Goal: Transaction & Acquisition: Purchase product/service

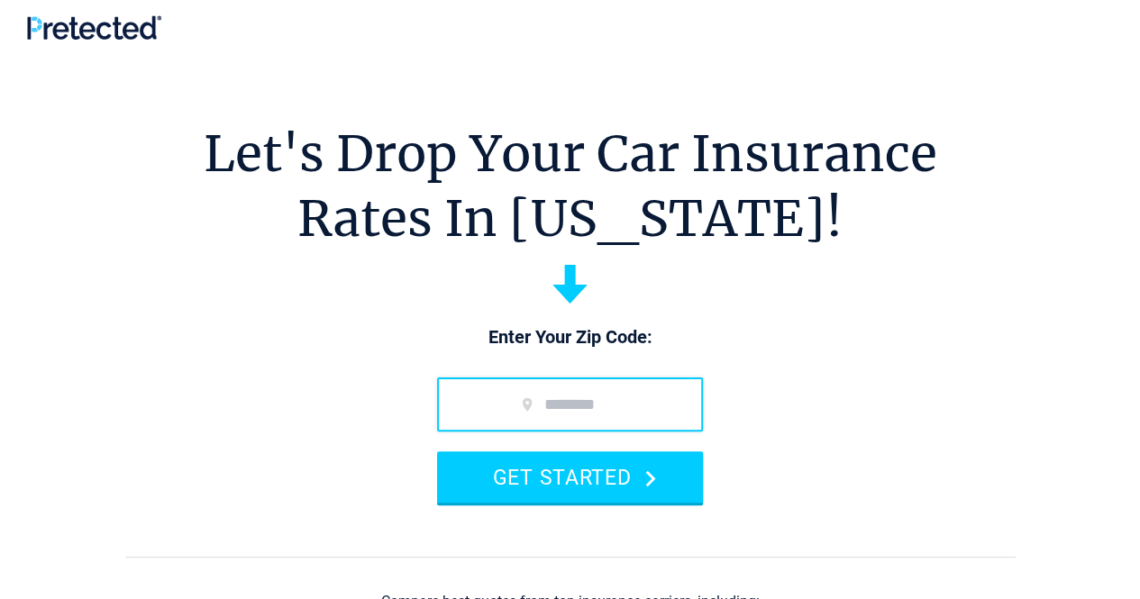
click at [497, 397] on input "zip code" at bounding box center [570, 405] width 266 height 54
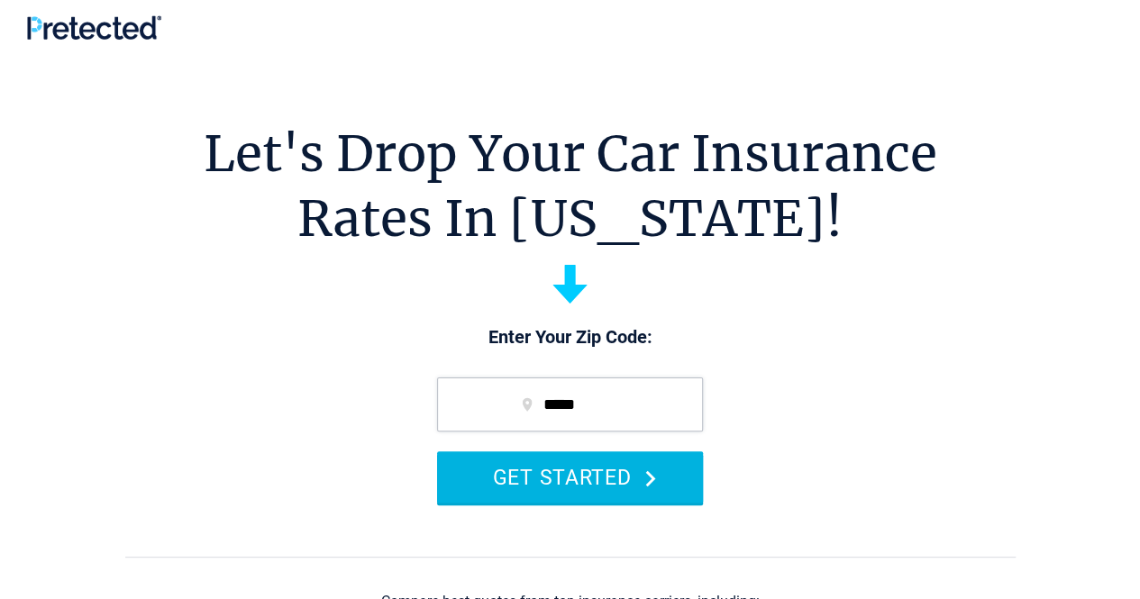
type input "*****"
click at [525, 470] on button "GET STARTED" at bounding box center [570, 476] width 266 height 51
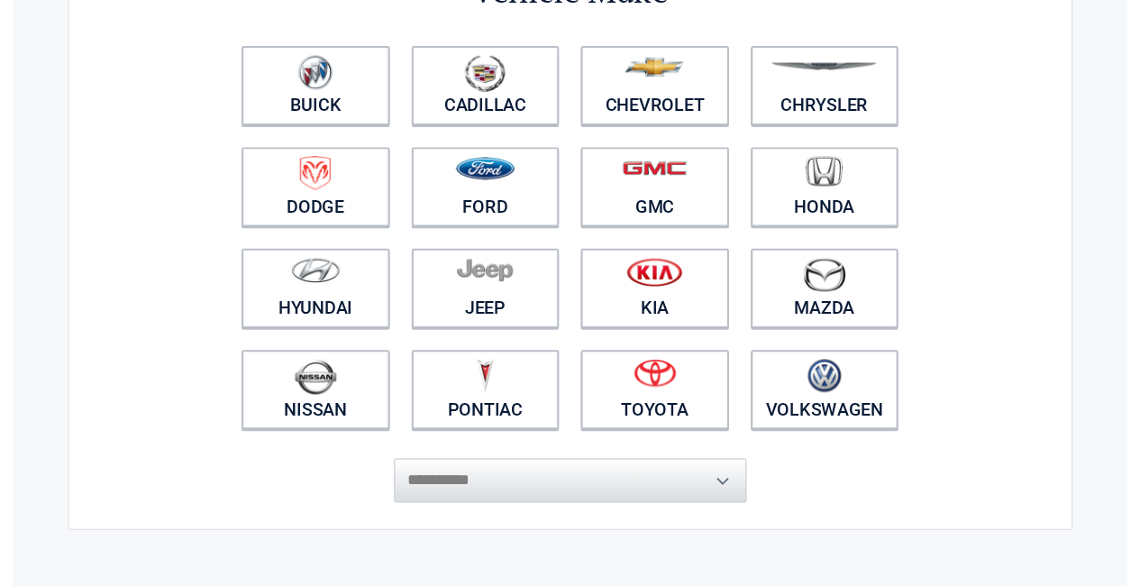
scroll to position [180, 0]
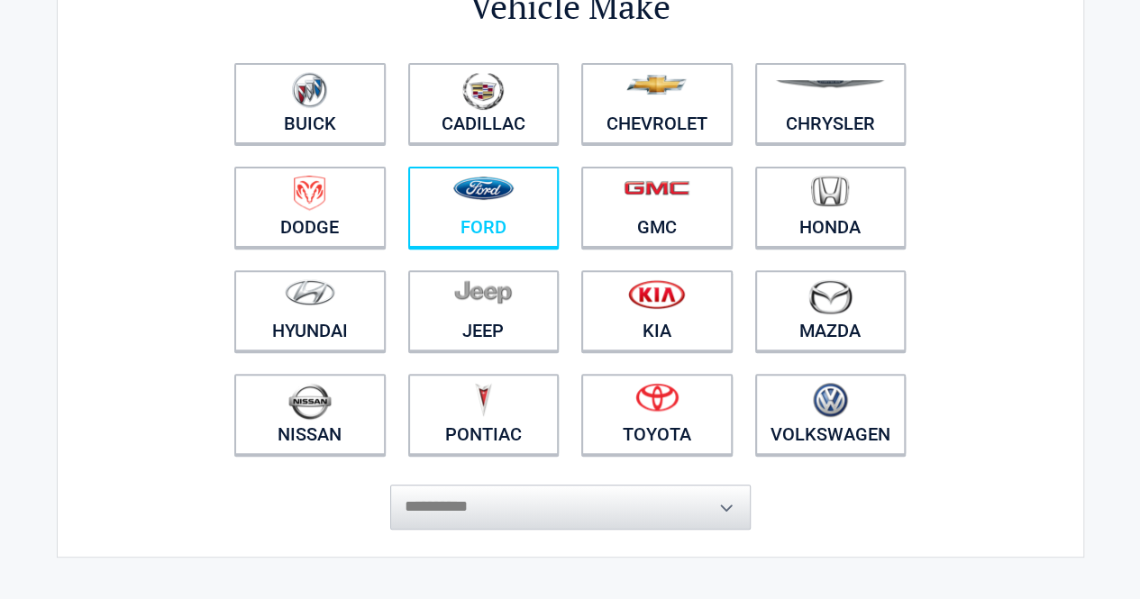
click at [489, 190] on img at bounding box center [483, 188] width 60 height 23
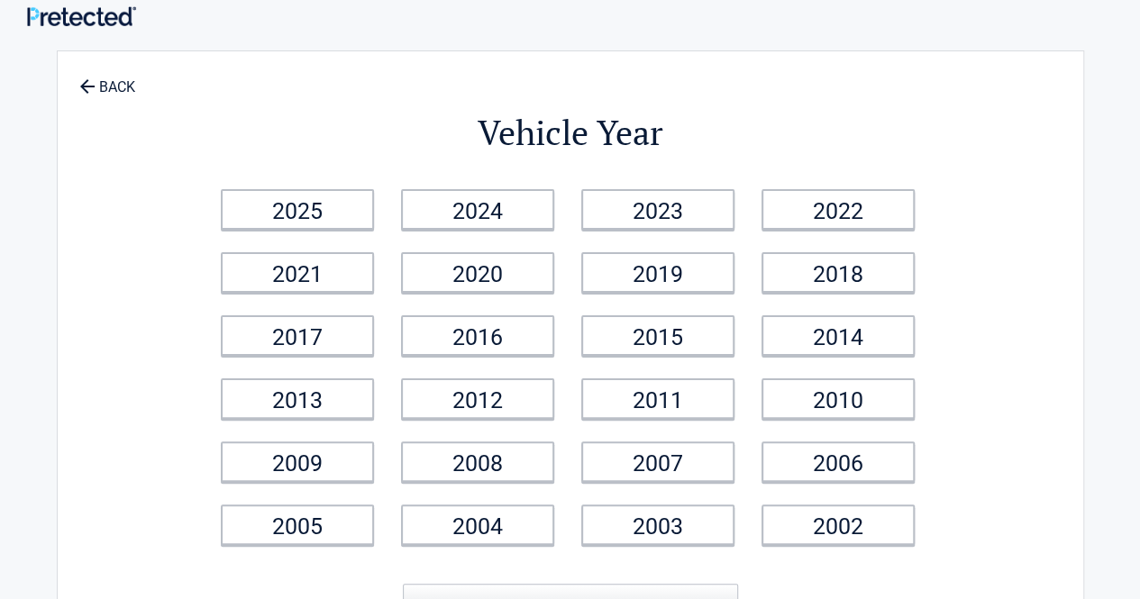
scroll to position [0, 0]
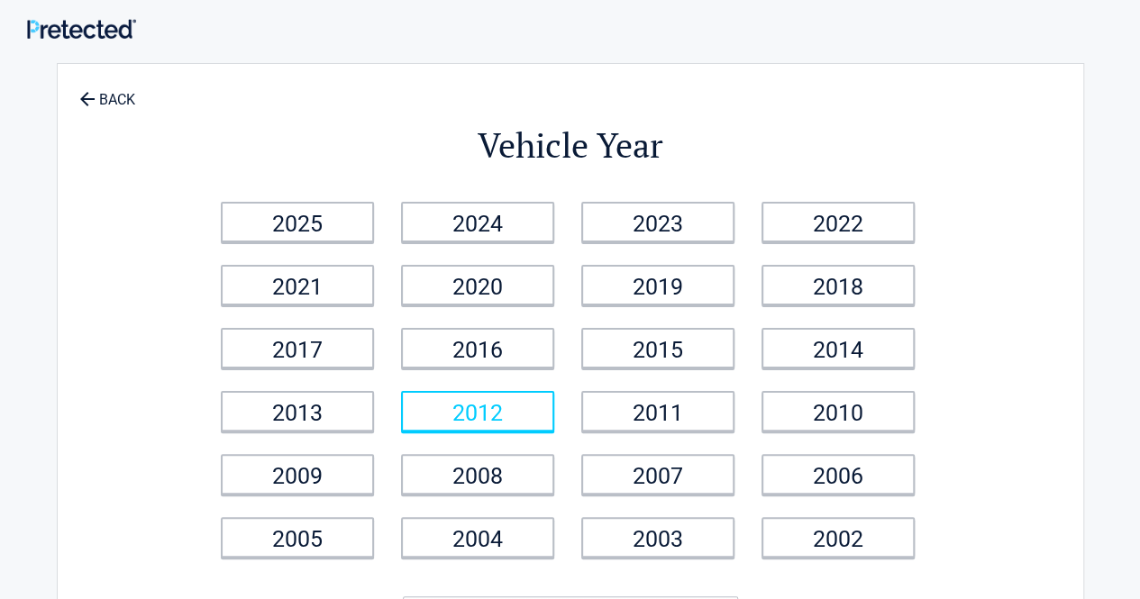
click at [469, 412] on link "2012" at bounding box center [477, 411] width 153 height 41
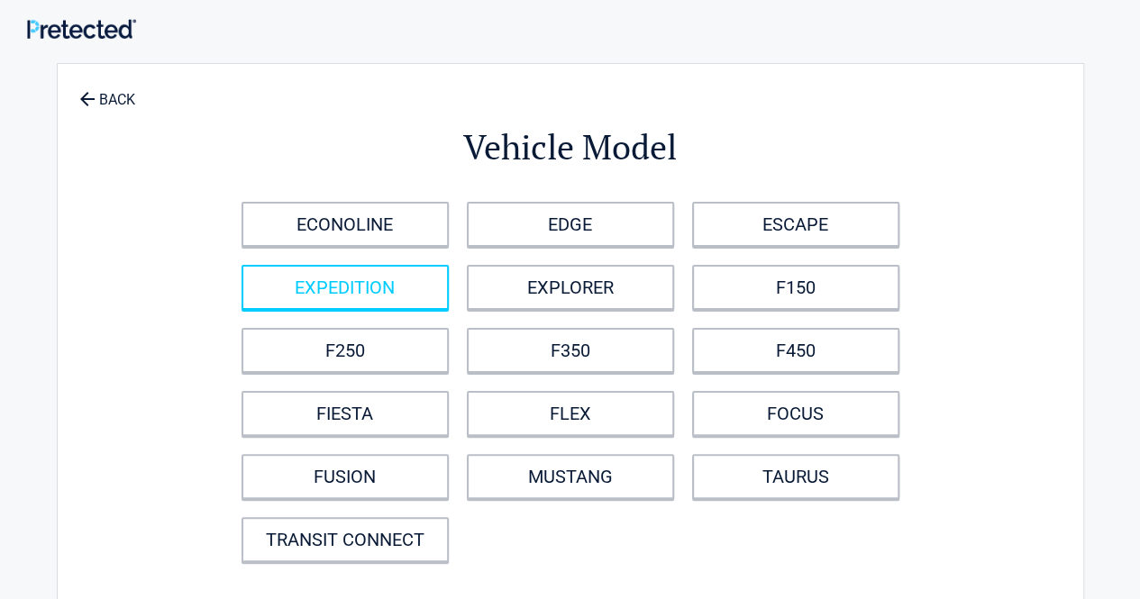
click at [348, 284] on link "EXPEDITION" at bounding box center [345, 287] width 207 height 45
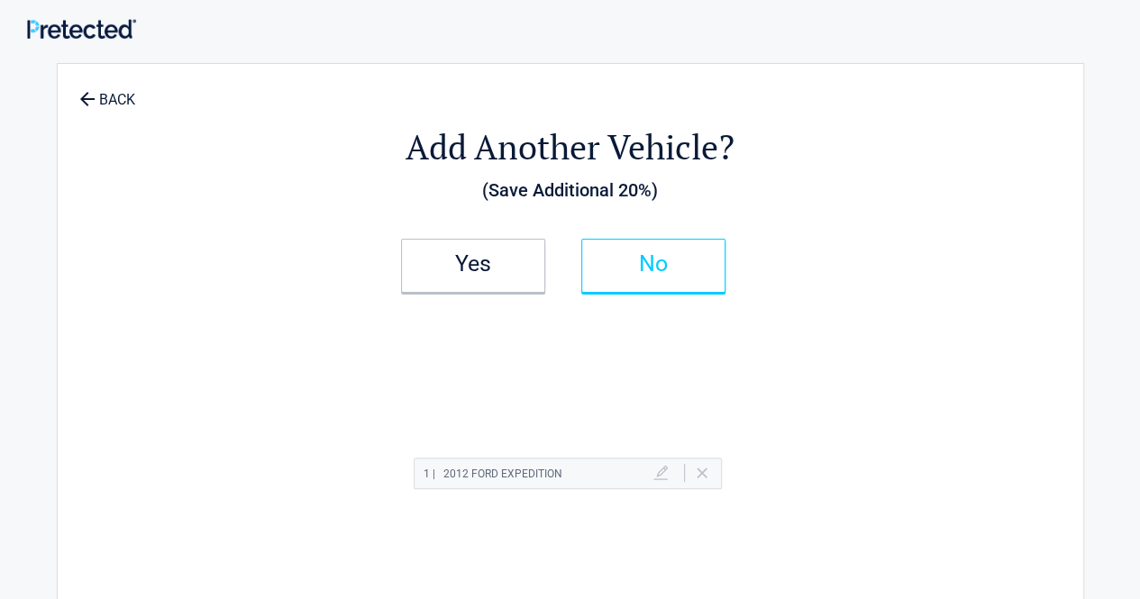
click at [656, 262] on h2 "No" at bounding box center [653, 264] width 106 height 13
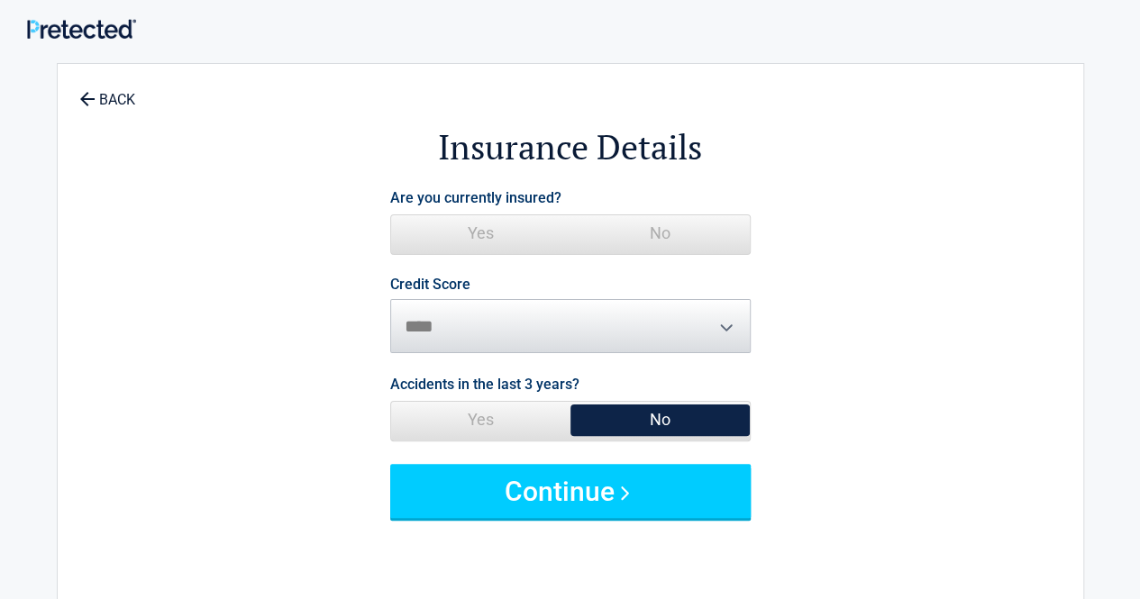
click at [481, 225] on span "Yes" at bounding box center [480, 233] width 179 height 36
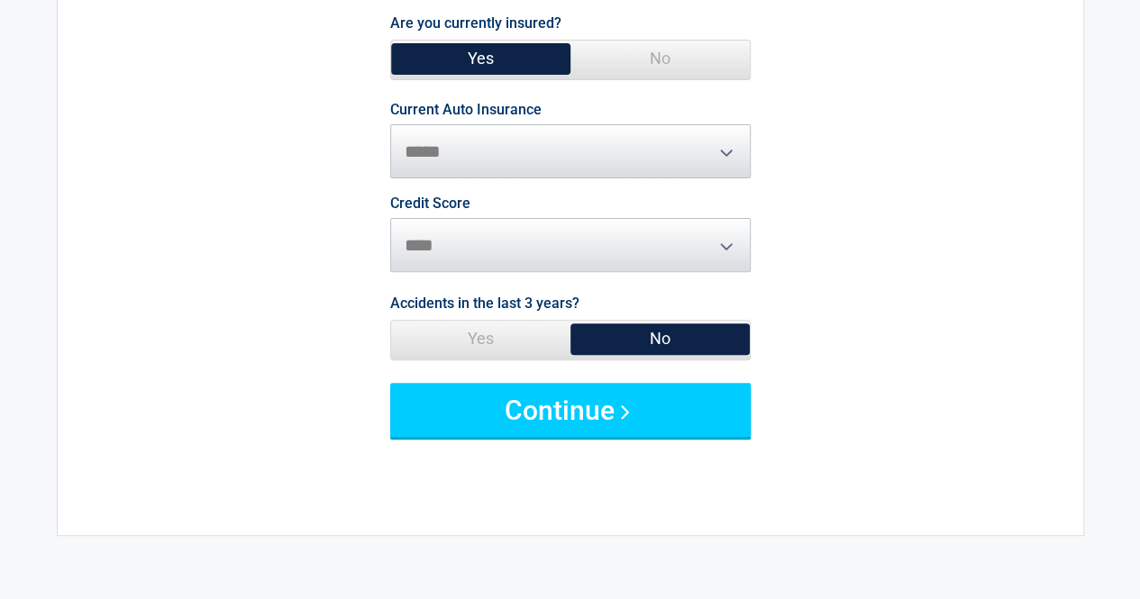
scroll to position [180, 0]
